Goal: Navigation & Orientation: Find specific page/section

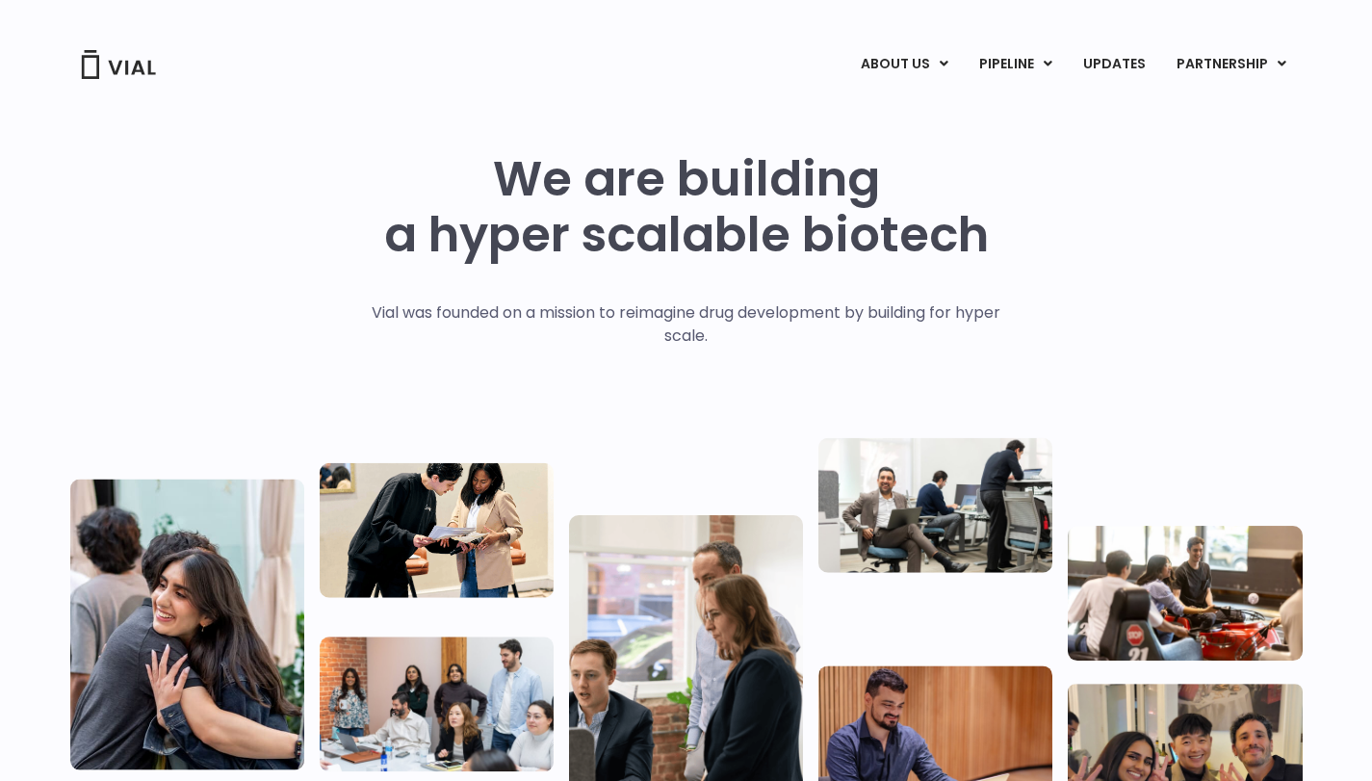
click at [137, 60] on img at bounding box center [118, 64] width 77 height 29
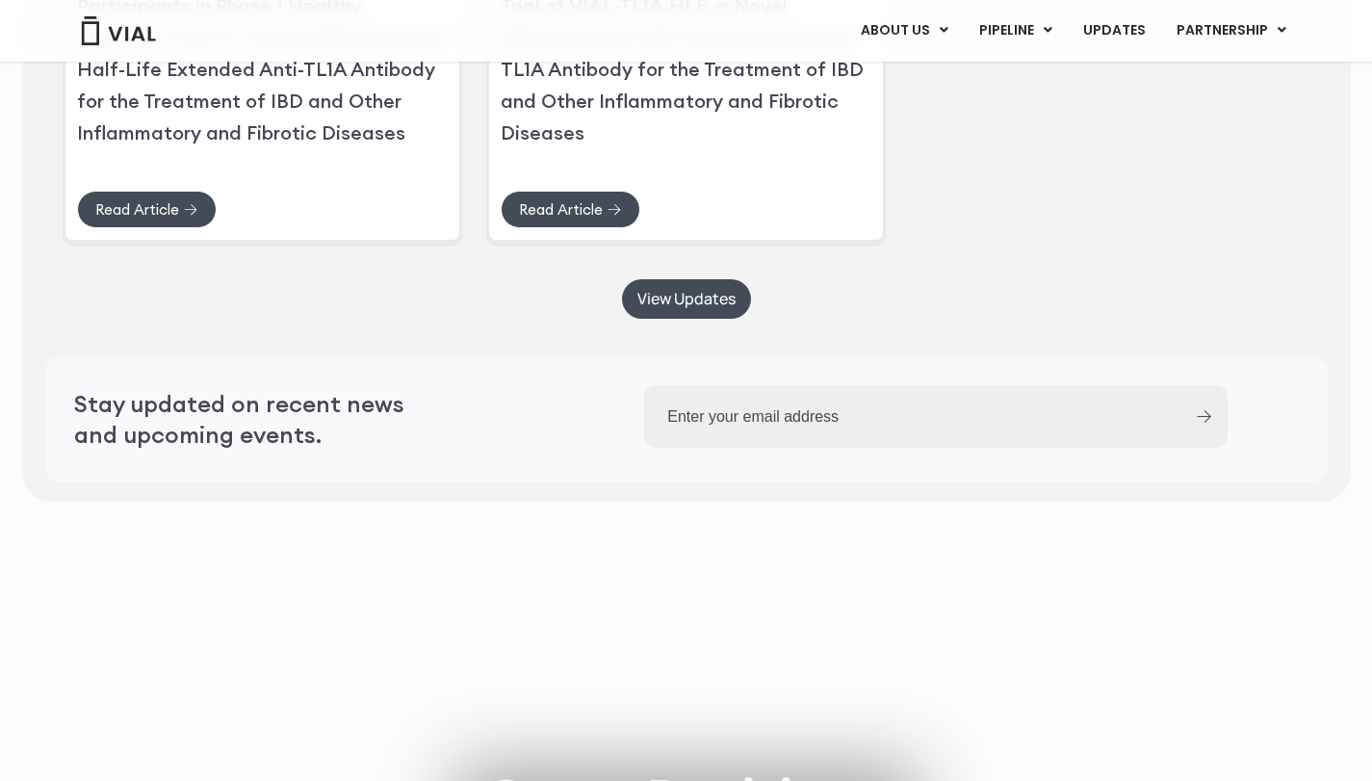
scroll to position [5505, 0]
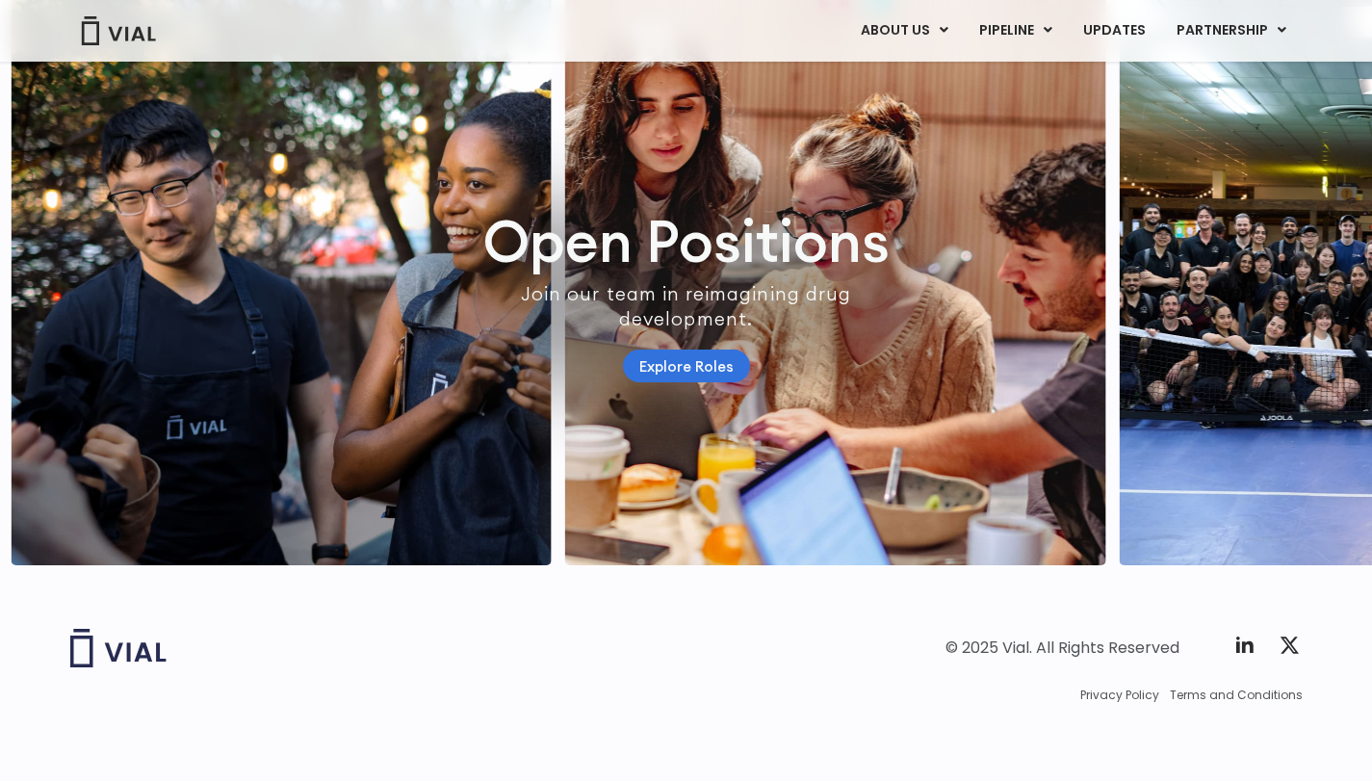
click at [723, 358] on link "Explore Roles" at bounding box center [686, 366] width 127 height 34
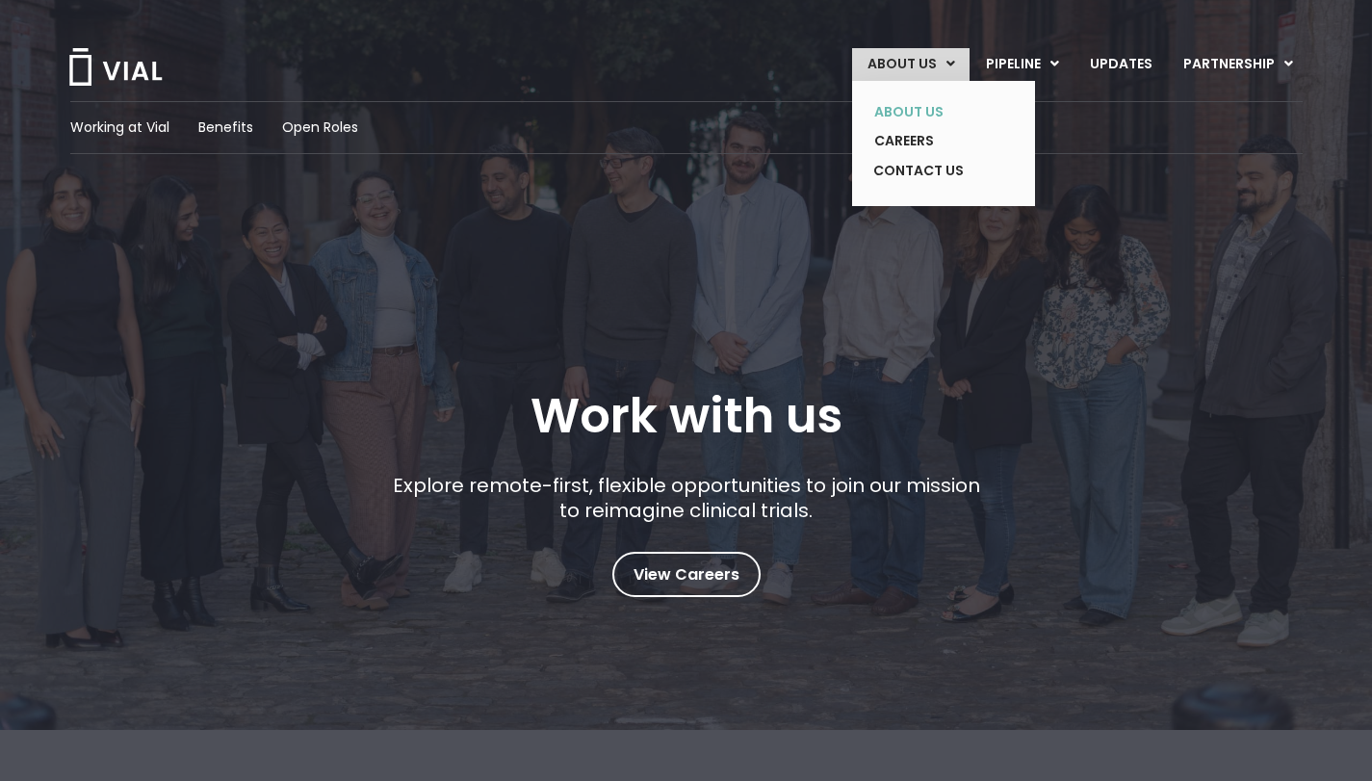
click at [932, 111] on link "ABOUT US" at bounding box center [929, 112] width 141 height 30
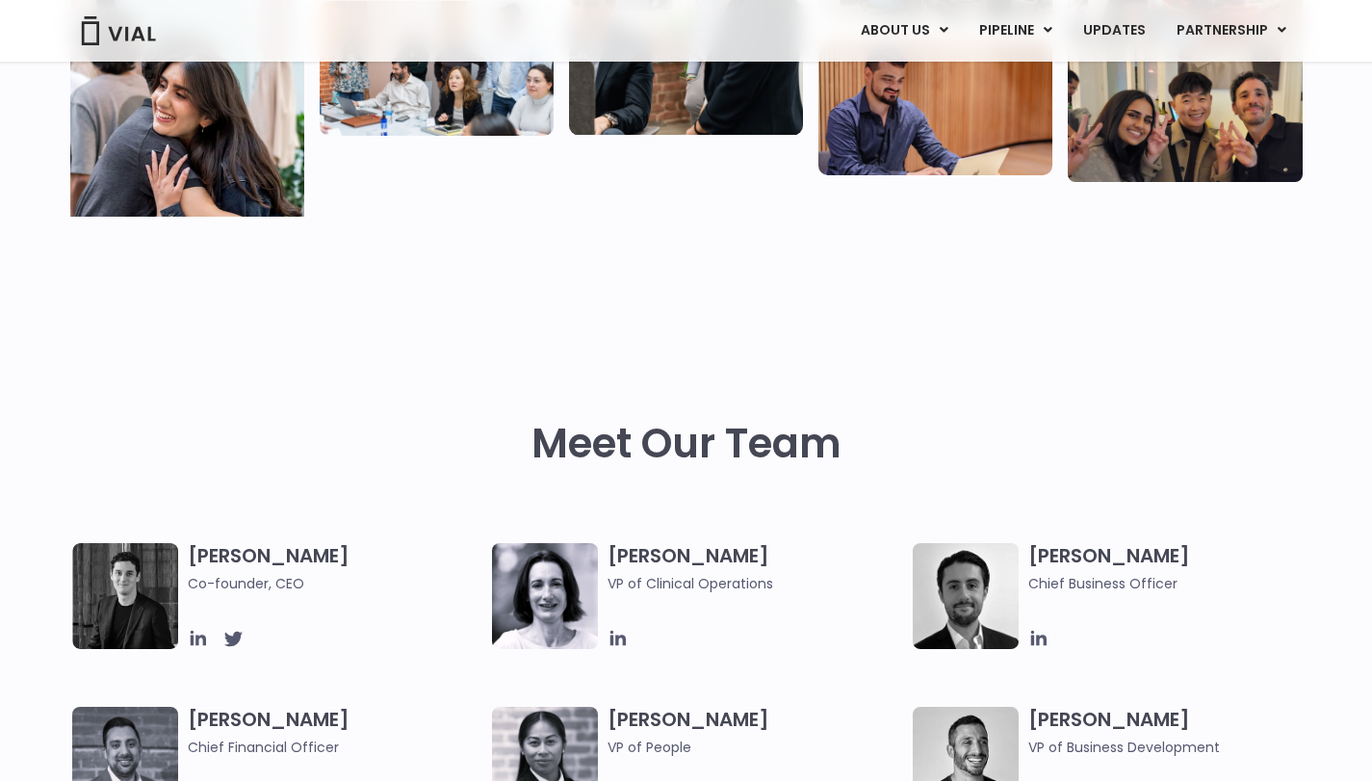
scroll to position [759, 0]
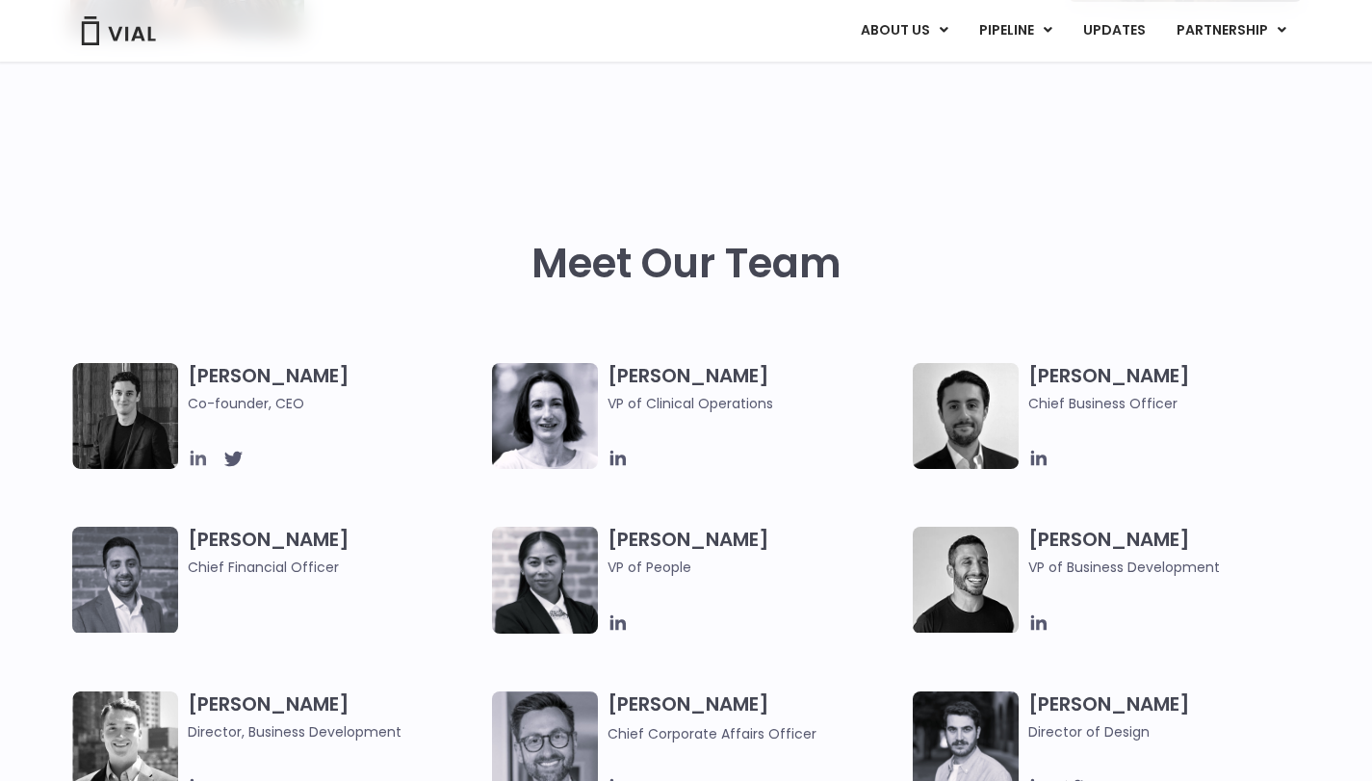
click at [200, 464] on icon at bounding box center [198, 458] width 21 height 21
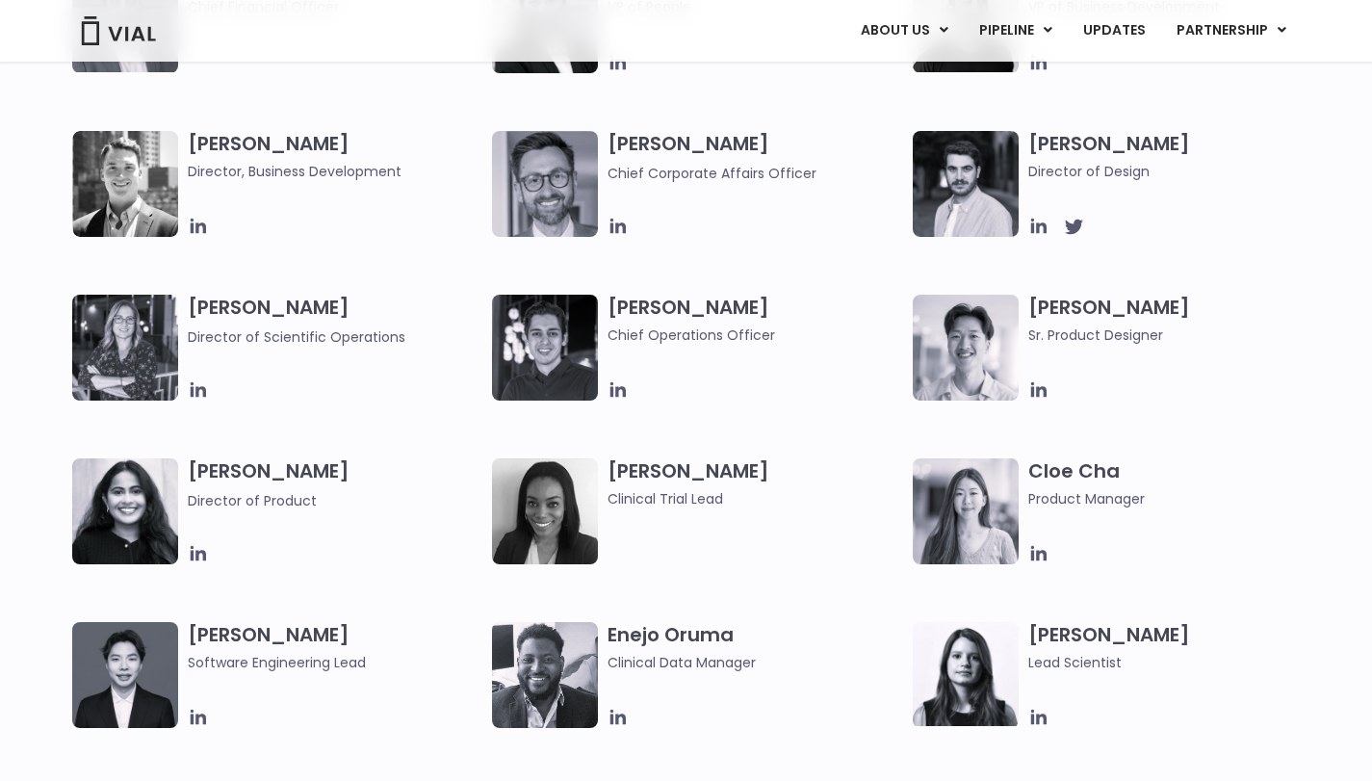
scroll to position [1498, 0]
